Goal: Information Seeking & Learning: Check status

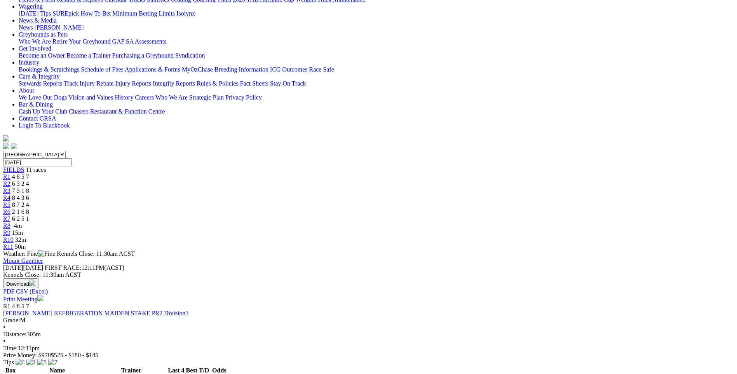
scroll to position [78, 0]
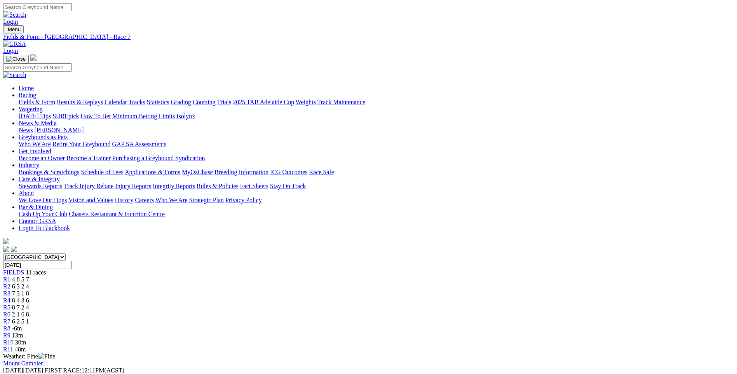
click at [103, 99] on link "Results & Replays" at bounding box center [80, 102] width 46 height 7
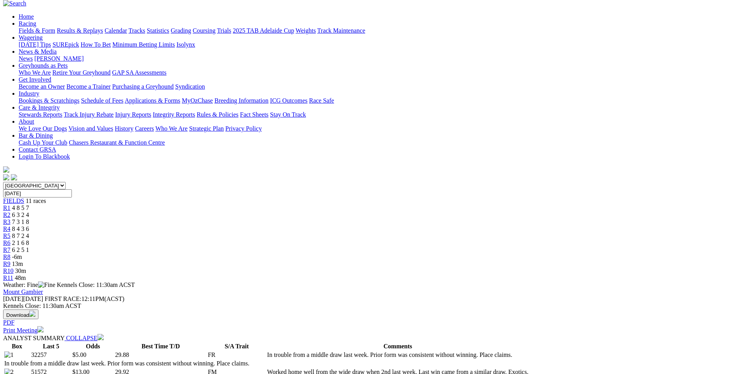
scroll to position [78, 0]
